Goal: Navigation & Orientation: Find specific page/section

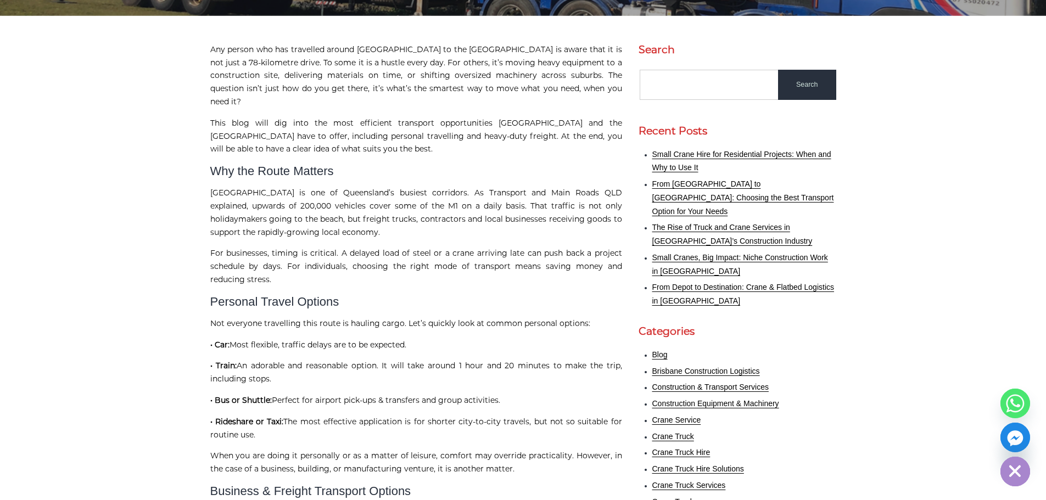
scroll to position [220, 0]
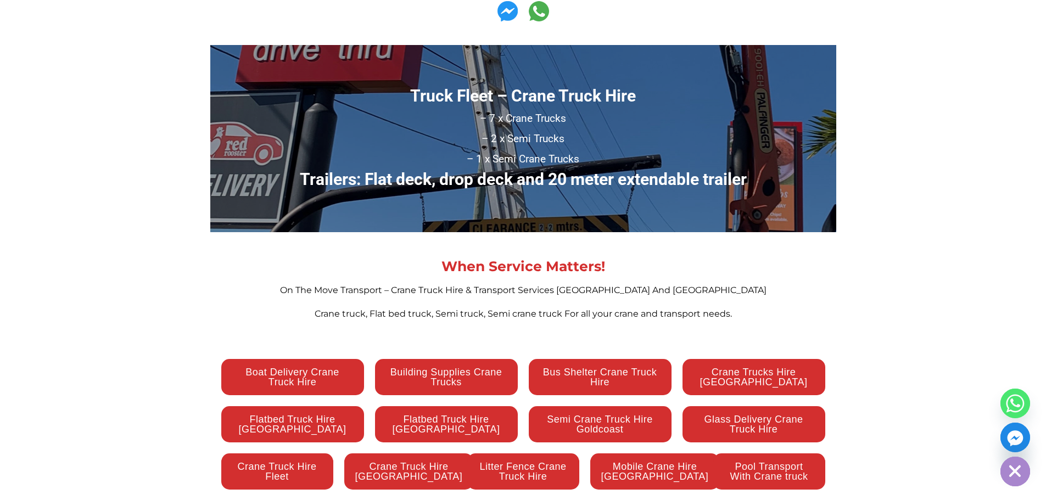
scroll to position [1647, 0]
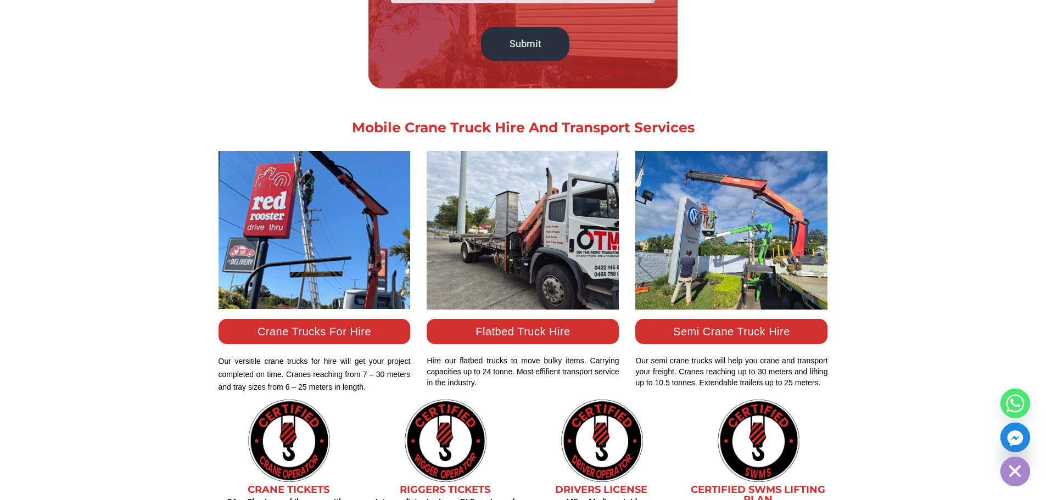
scroll to position [769, 0]
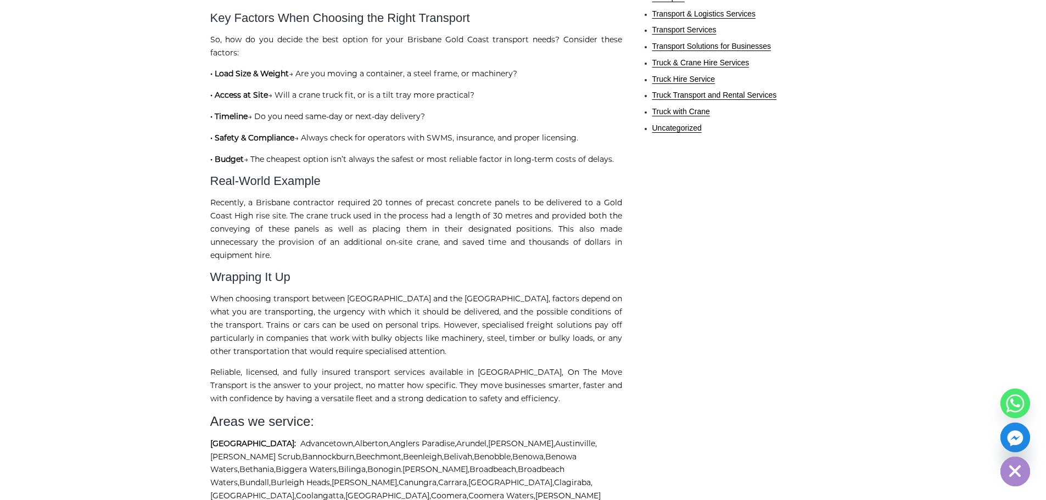
scroll to position [1043, 0]
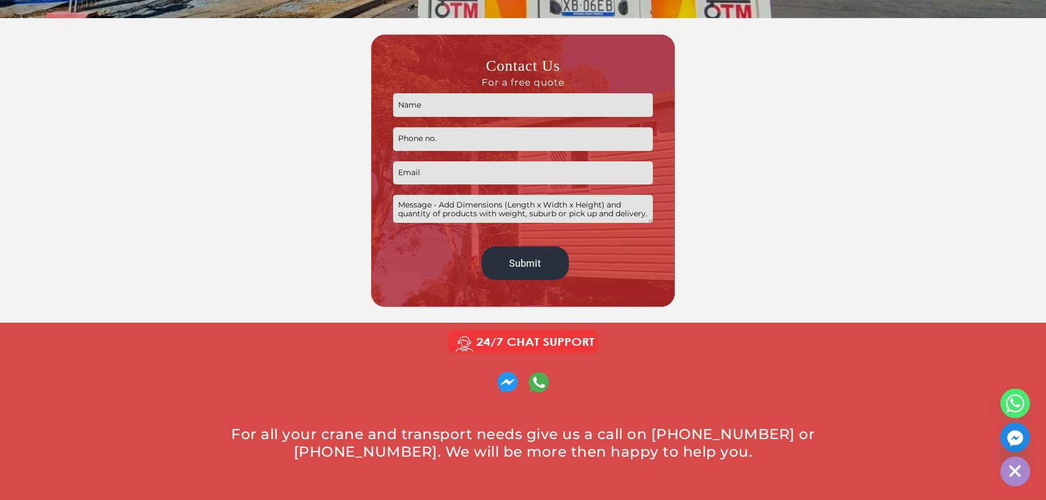
scroll to position [329, 0]
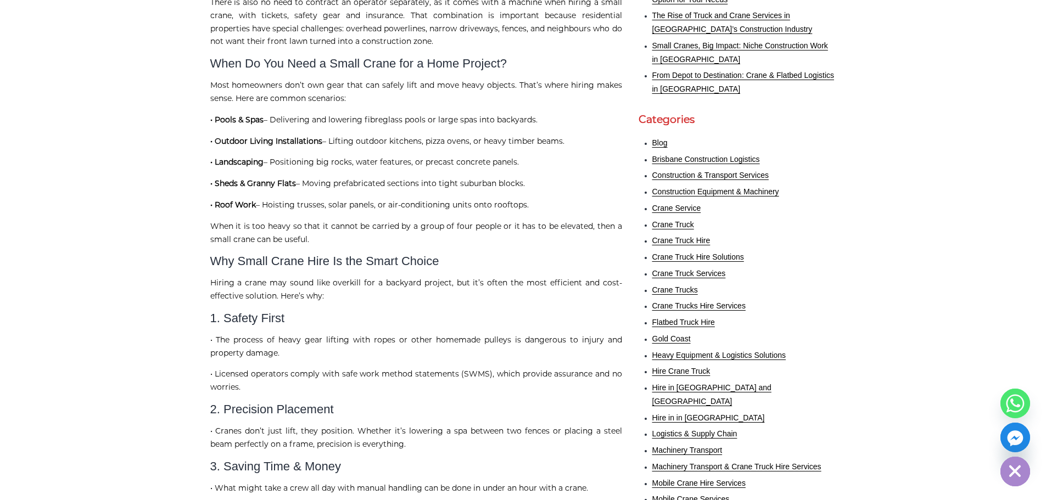
scroll to position [554, 0]
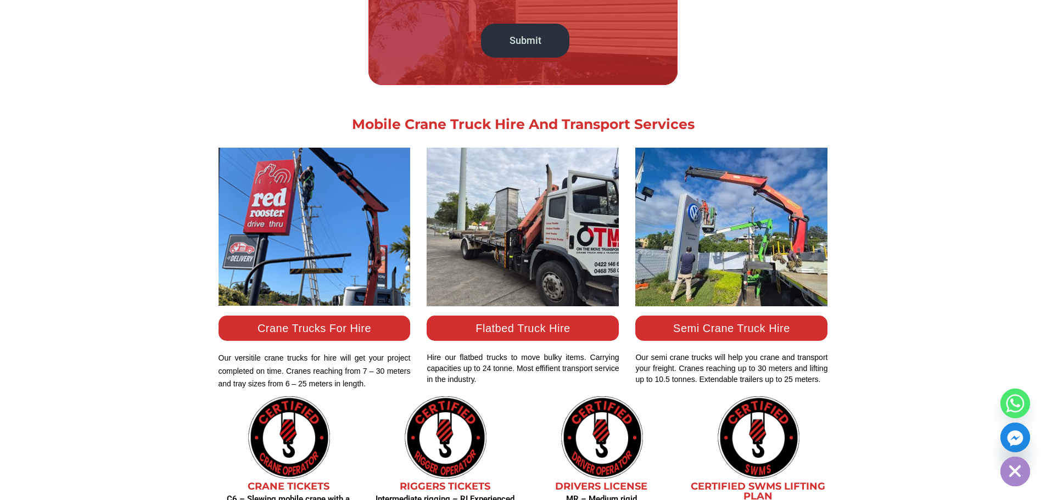
scroll to position [824, 0]
